Goal: Task Accomplishment & Management: Use online tool/utility

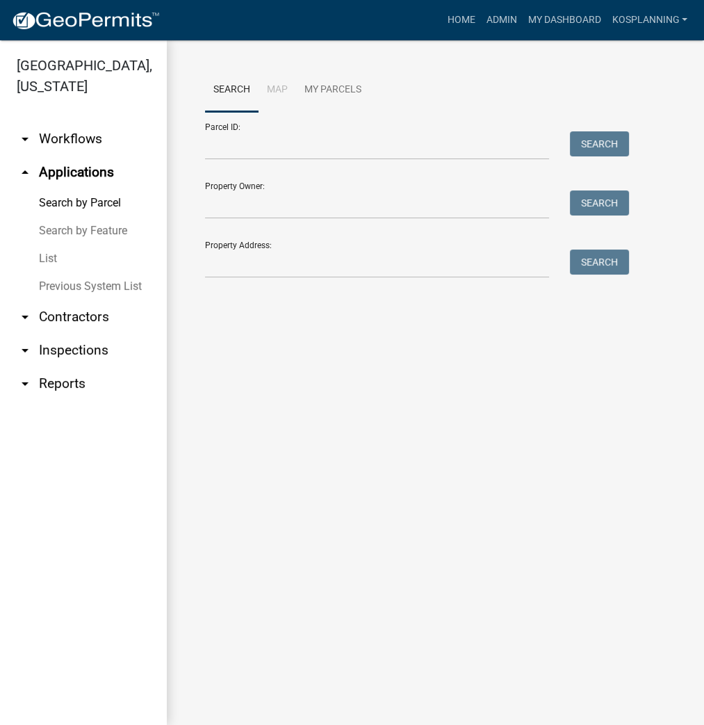
click at [60, 255] on link "List" at bounding box center [83, 259] width 167 height 28
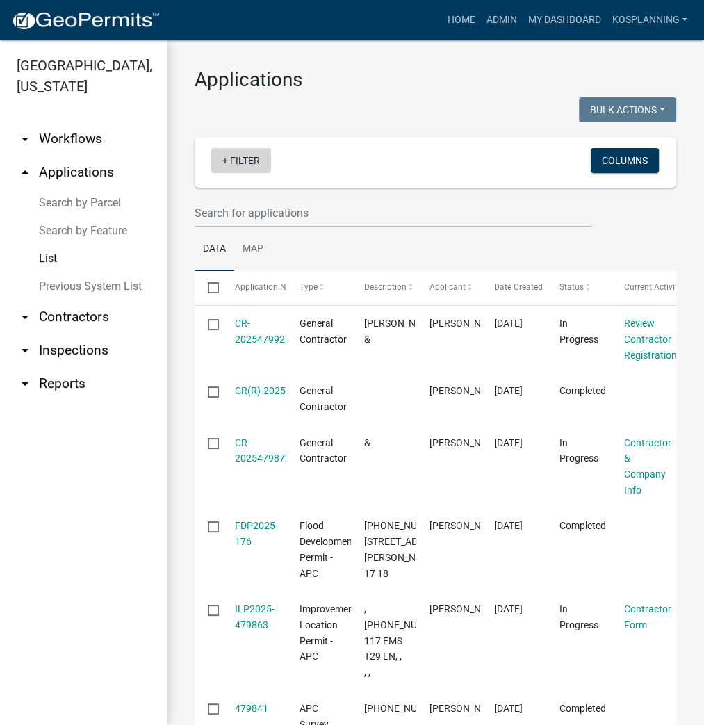
click at [242, 158] on link "+ Filter" at bounding box center [241, 160] width 60 height 25
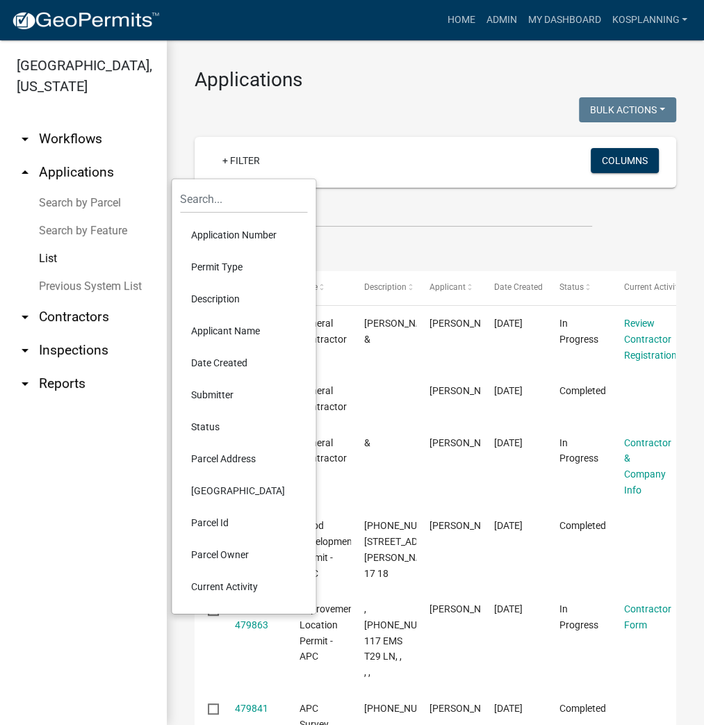
click at [230, 265] on li "Permit Type" at bounding box center [243, 267] width 127 height 32
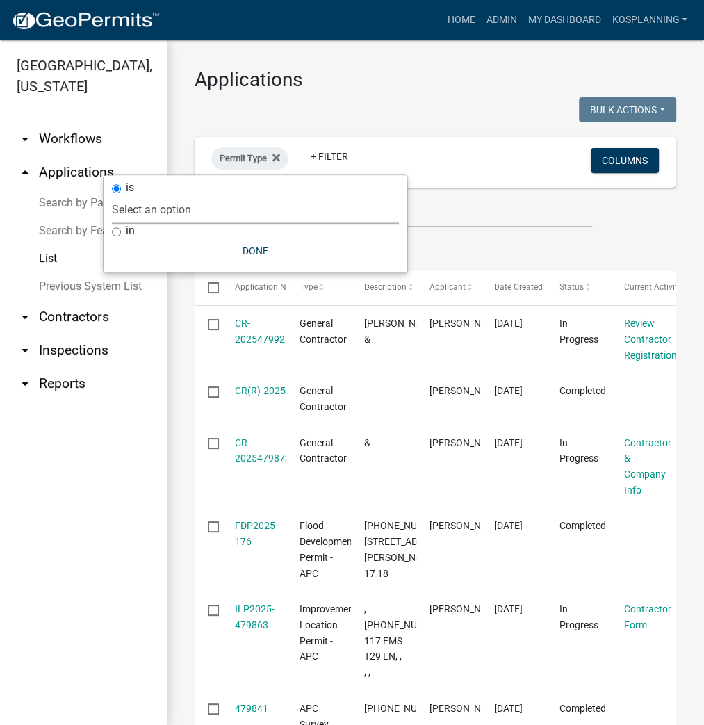
drag, startPoint x: 276, startPoint y: 212, endPoint x: 285, endPoint y: 217, distance: 10.3
click at [276, 212] on select "Select an option [DATE] Copy Of - Subdivision Plat Application - APC APC Addres…" at bounding box center [255, 209] width 287 height 28
select select "a295c384-4ab8-4250-9ebd-40535d816693"
click at [186, 195] on select "Select an option [DATE] Copy Of - Subdivision Plat Application - APC APC Addres…" at bounding box center [255, 209] width 287 height 28
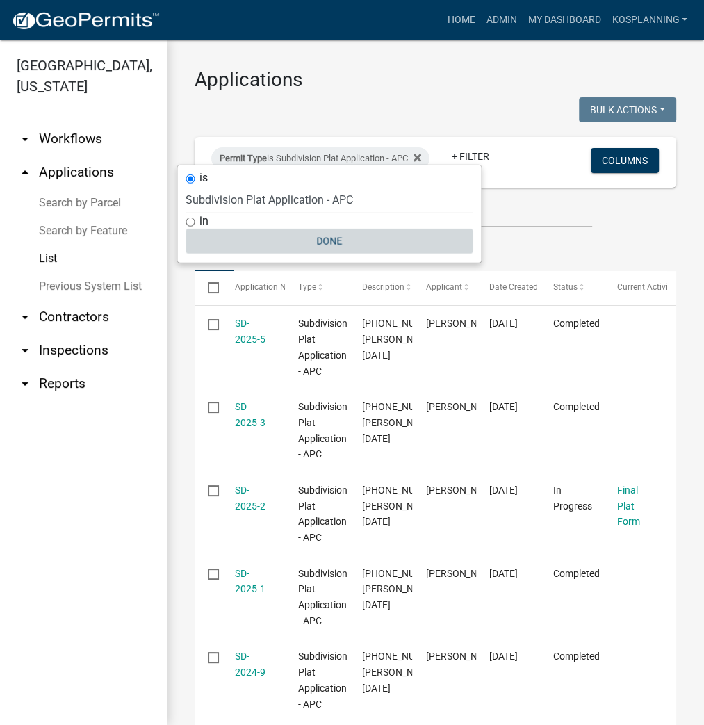
click at [337, 234] on button "Done" at bounding box center [329, 241] width 287 height 25
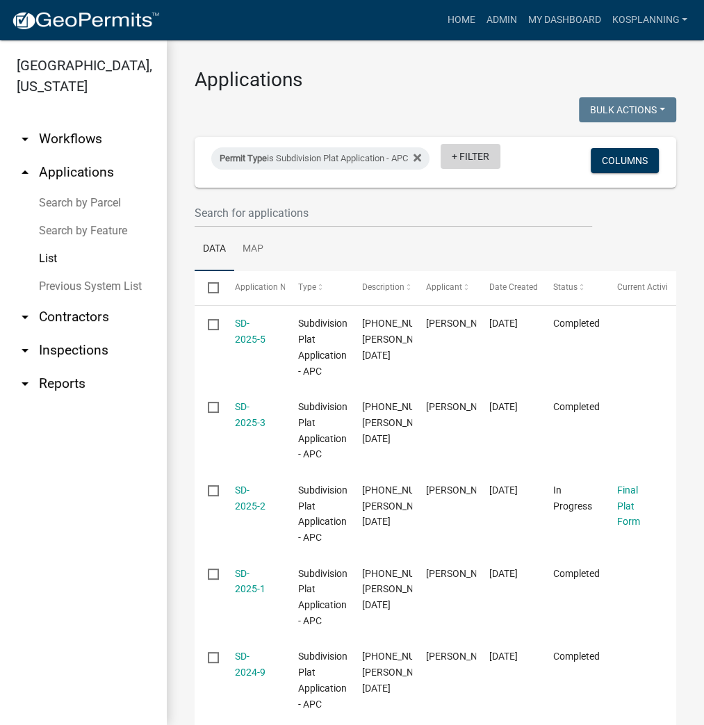
click at [441, 169] on link "+ Filter" at bounding box center [471, 156] width 60 height 25
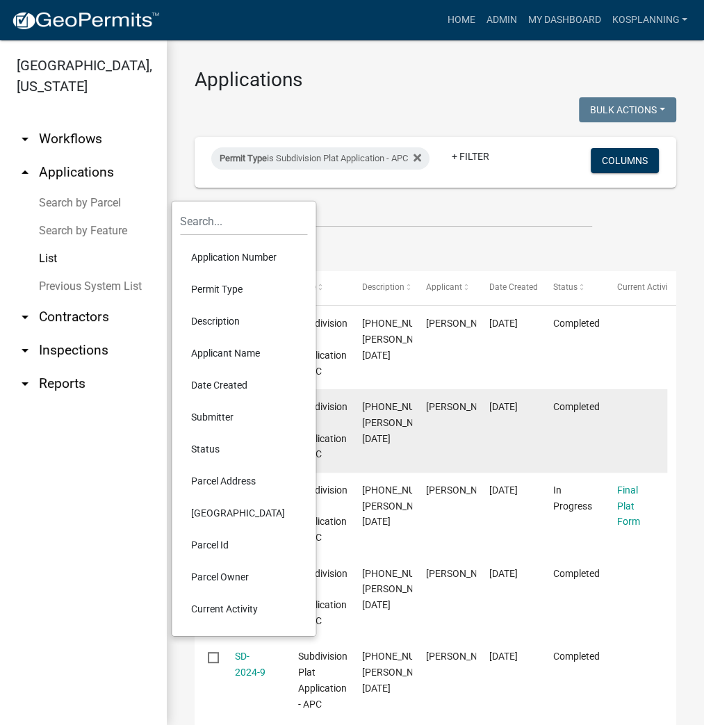
click at [215, 448] on li "Status" at bounding box center [243, 449] width 127 height 32
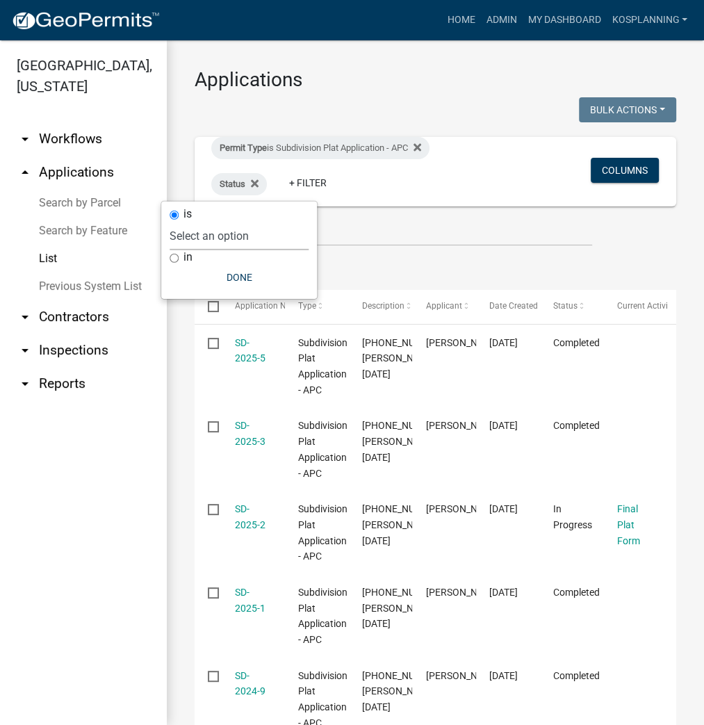
click at [259, 236] on select "Select an option Not Started In Progress Completed Expired Locked Withdrawn Voi…" at bounding box center [239, 236] width 139 height 28
select select "1"
click at [197, 222] on select "Select an option Not Started In Progress Completed Expired Locked Withdrawn Voi…" at bounding box center [239, 236] width 139 height 28
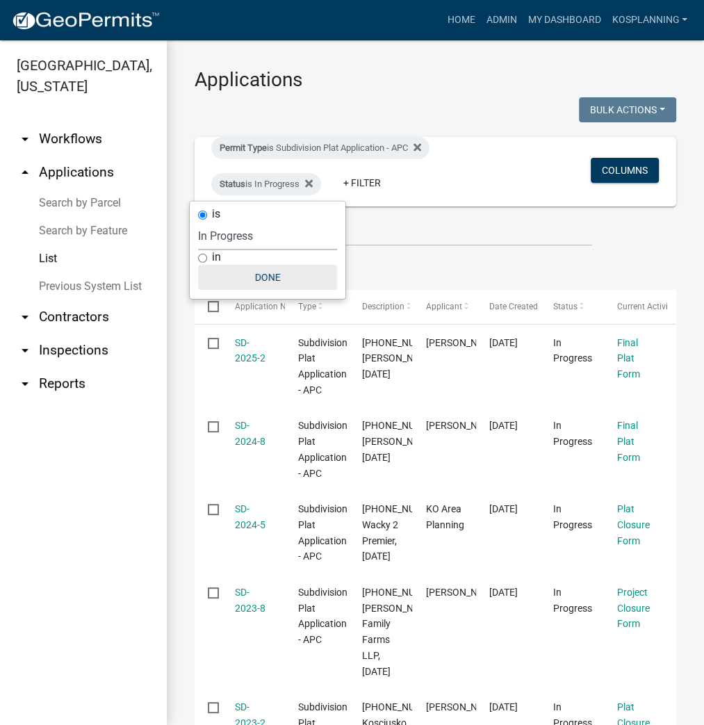
click at [276, 278] on button "Done" at bounding box center [267, 277] width 139 height 25
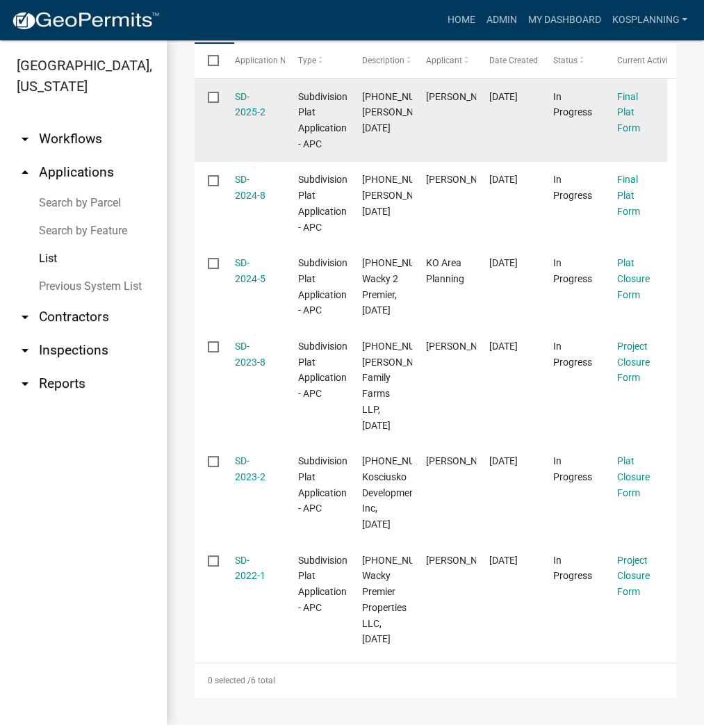
scroll to position [278, 0]
